Goal: Contribute content

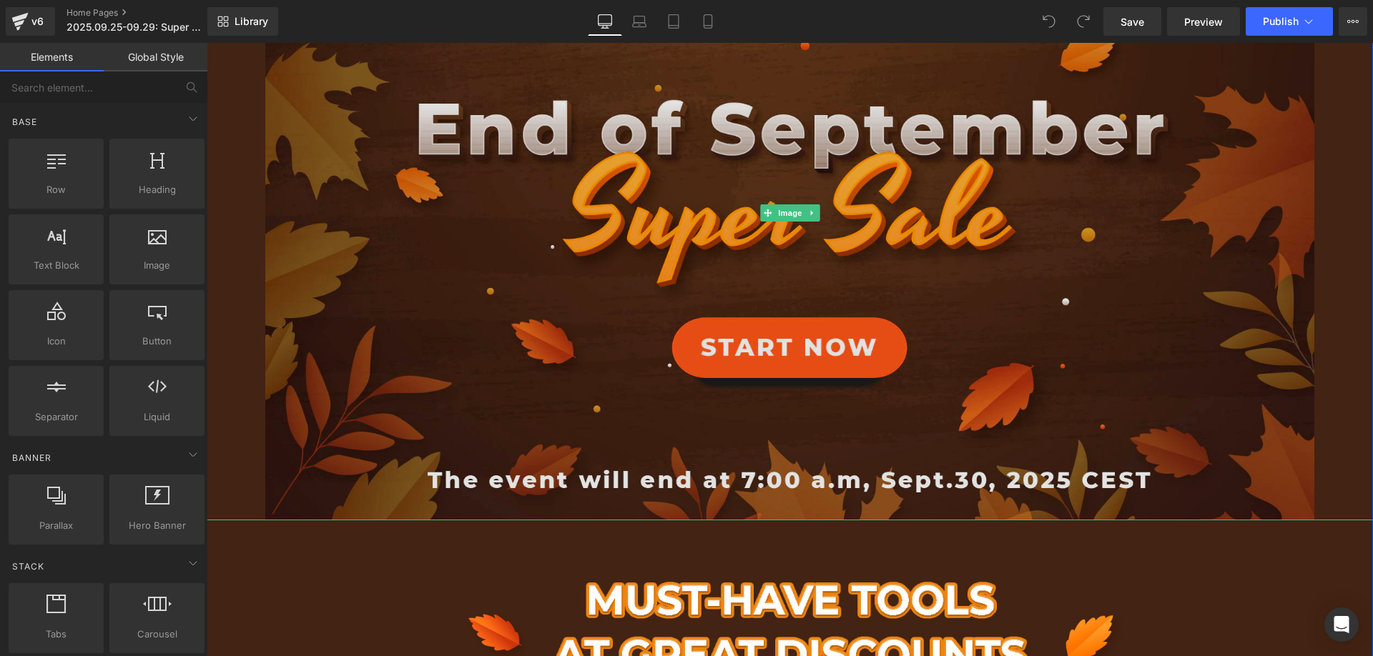
scroll to position [715, 0]
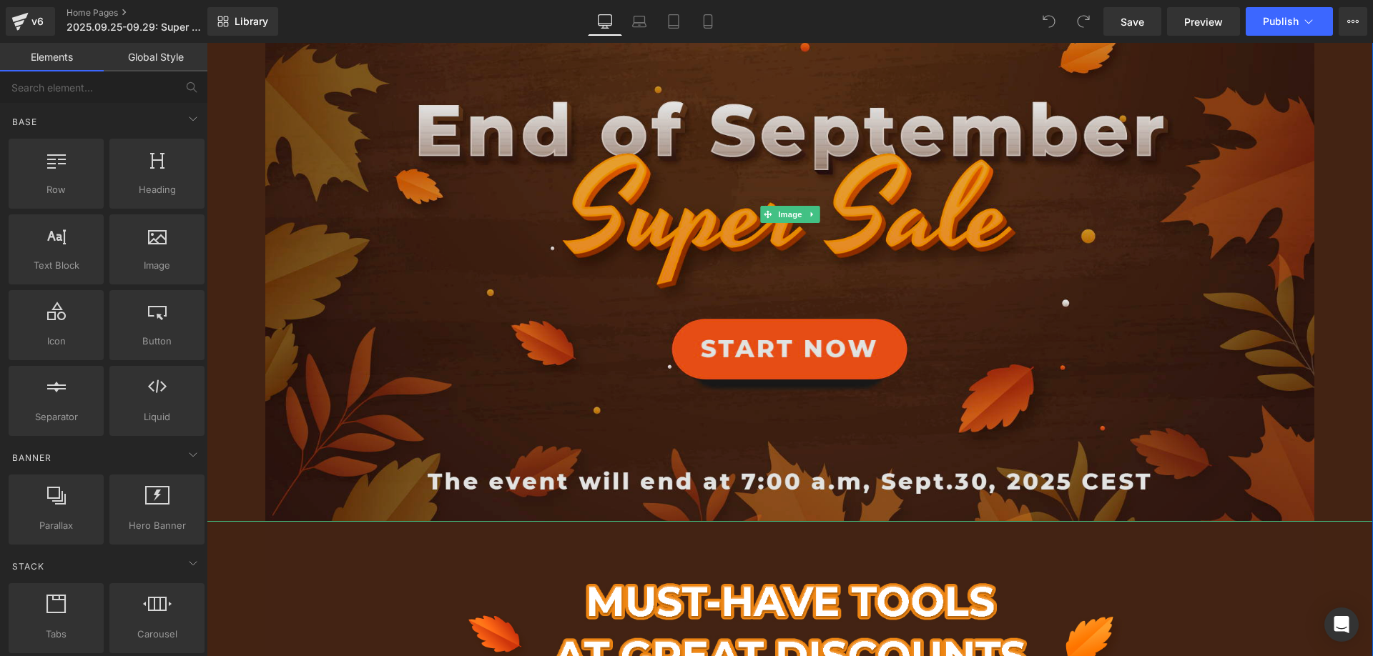
click at [471, 225] on img at bounding box center [789, 214] width 1049 height 614
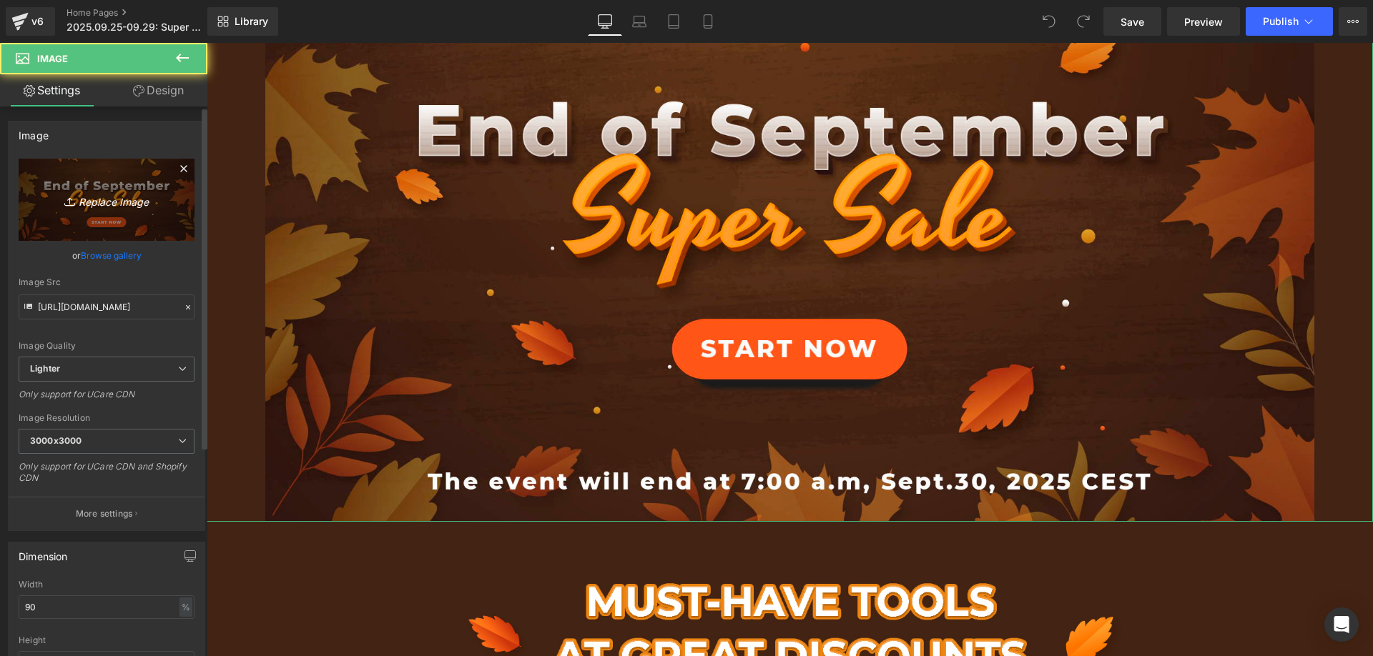
click at [71, 205] on icon at bounding box center [71, 201] width 14 height 14
type input "C:\fakepath\Artboard.jpg"
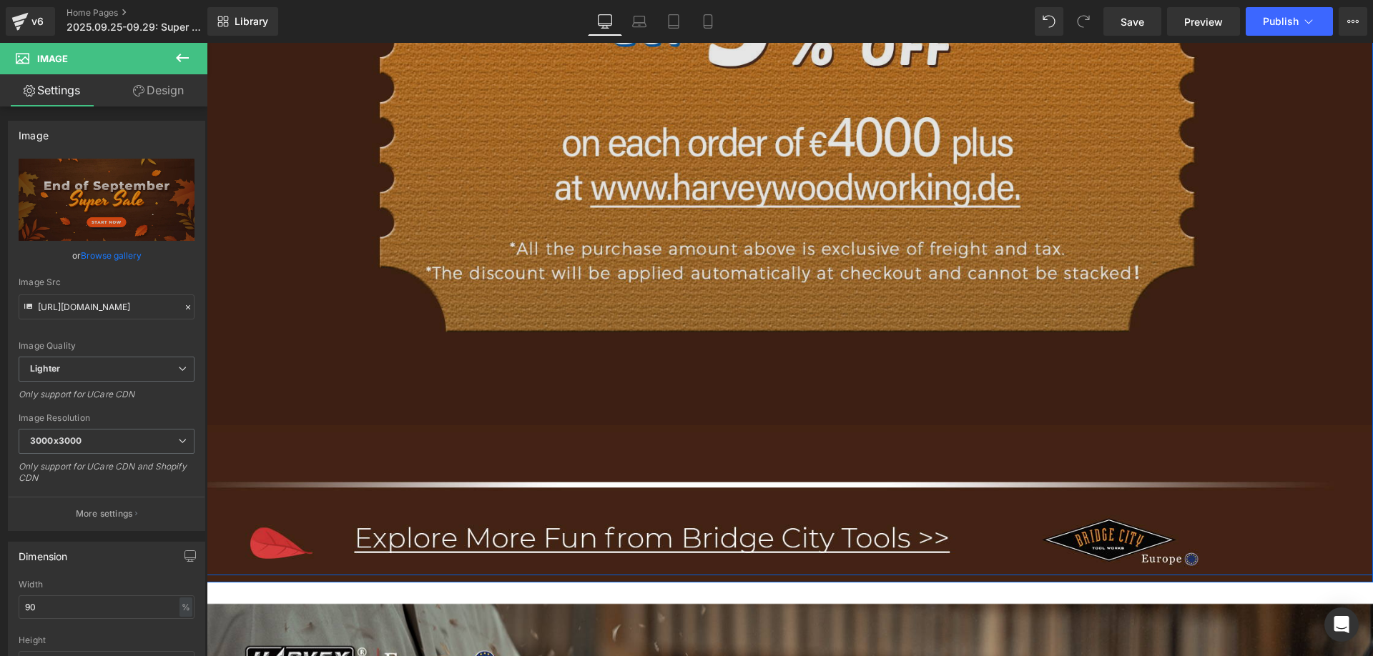
scroll to position [2931, 0]
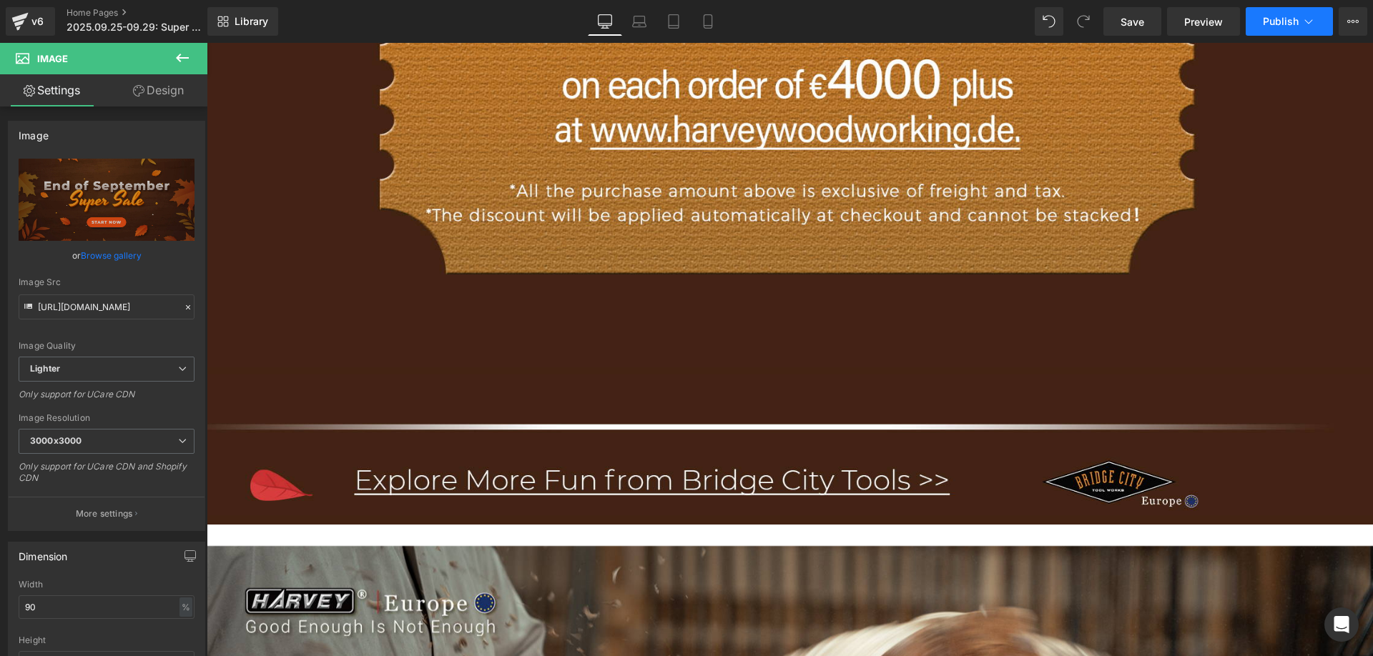
click at [1267, 24] on span "Publish" at bounding box center [1280, 21] width 36 height 11
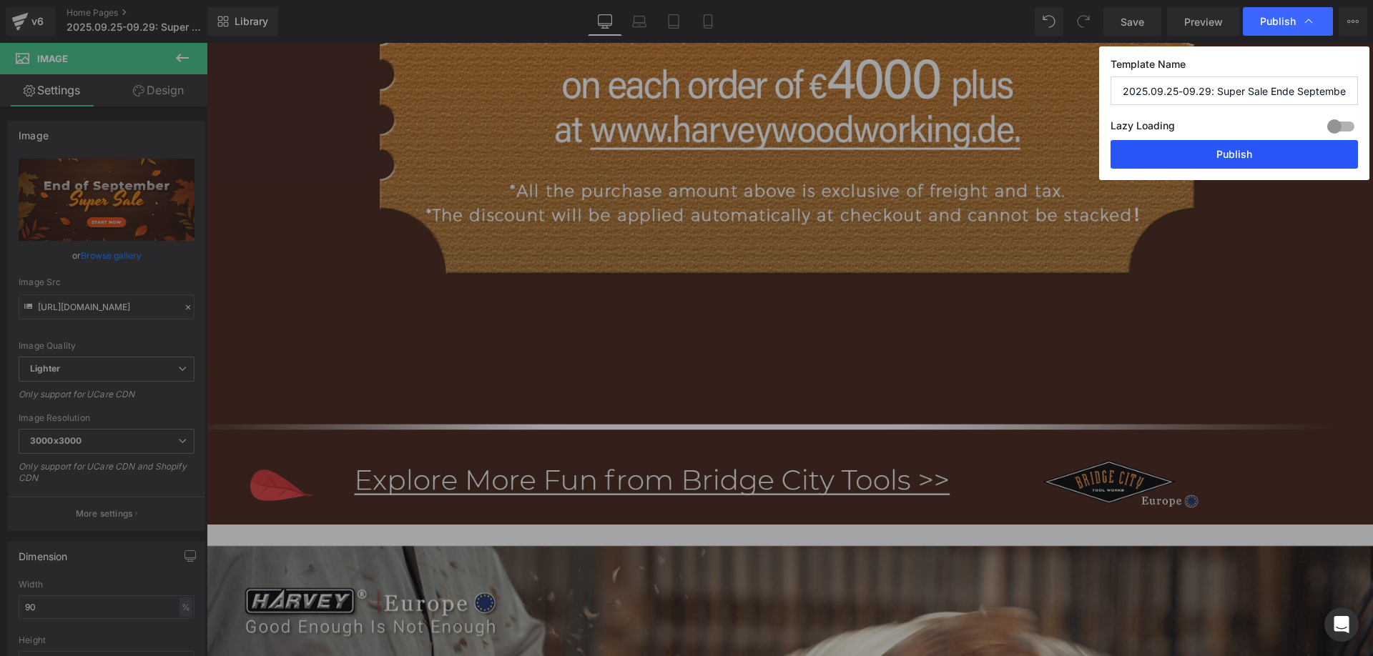
click at [1200, 152] on button "Publish" at bounding box center [1233, 154] width 247 height 29
